Goal: Find specific page/section: Find specific page/section

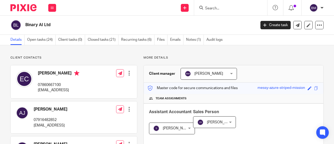
click at [214, 7] on input "Search" at bounding box center [228, 8] width 47 height 5
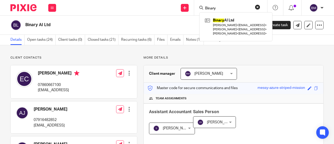
type input "Binary"
click button "submit" at bounding box center [0, 0] width 0 height 0
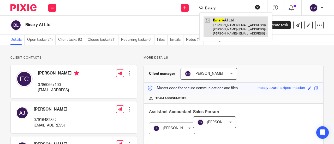
click at [226, 28] on link at bounding box center [236, 26] width 65 height 21
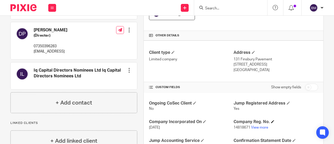
scroll to position [157, 0]
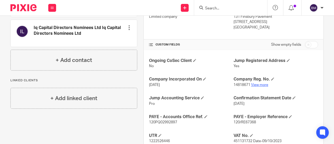
click at [261, 85] on link "View more" at bounding box center [259, 85] width 17 height 4
click at [210, 8] on input "Search" at bounding box center [228, 8] width 47 height 5
type input "S"
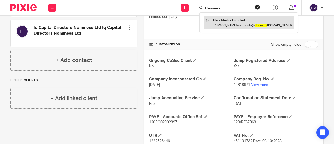
type input "Deomedi"
click at [240, 18] on link at bounding box center [249, 22] width 91 height 12
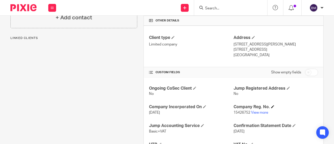
scroll to position [131, 0]
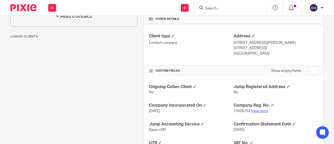
click at [255, 109] on link "View more" at bounding box center [259, 111] width 17 height 4
